Goal: Information Seeking & Learning: Learn about a topic

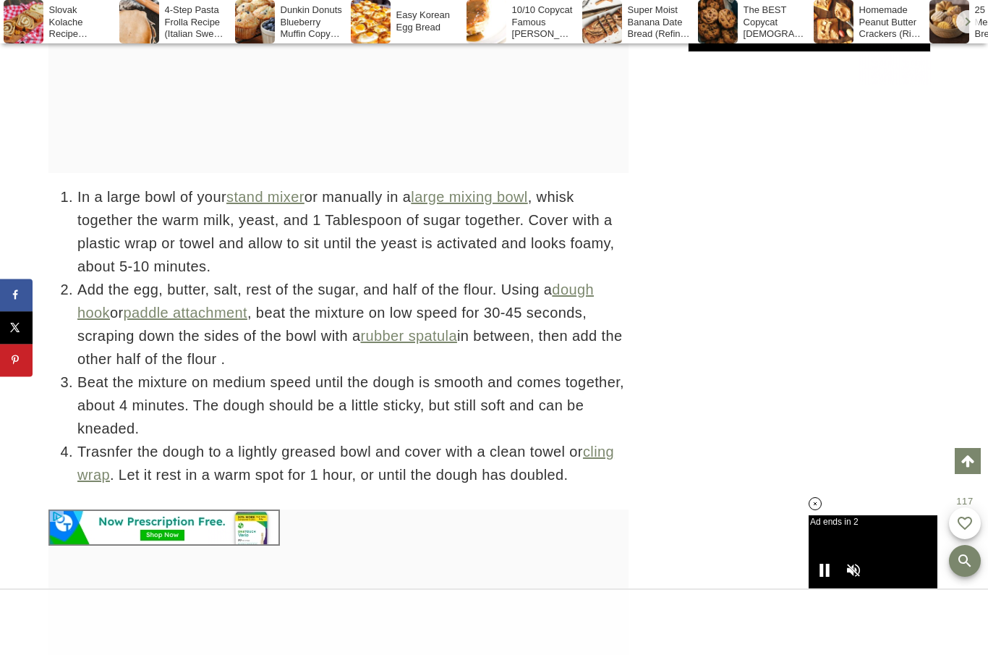
scroll to position [5157, 0]
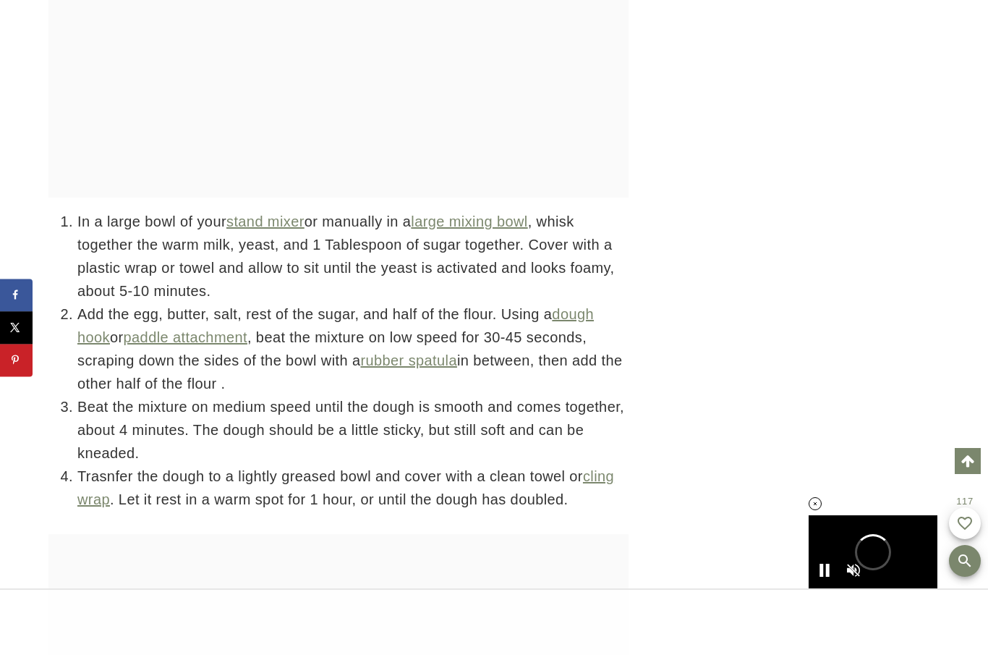
scroll to position [17482, 0]
